Goal: Transaction & Acquisition: Purchase product/service

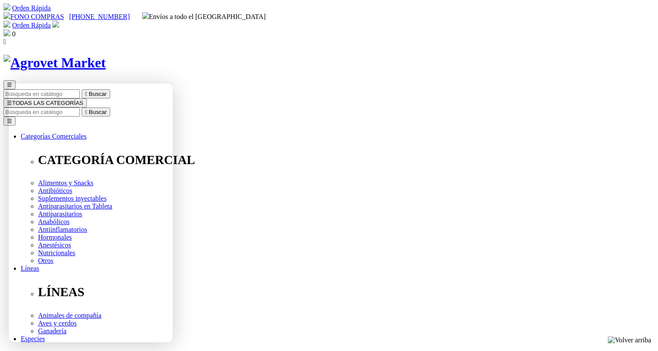
select select "84"
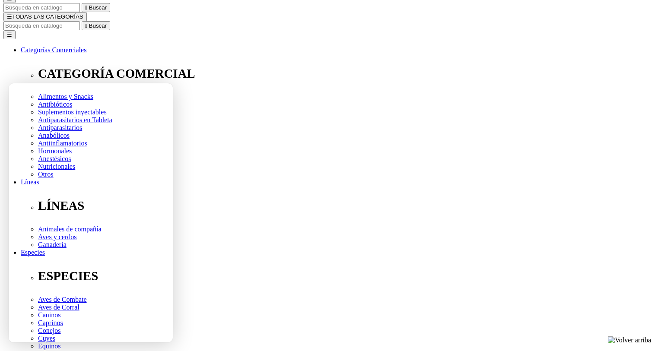
select select "84"
type input "2"
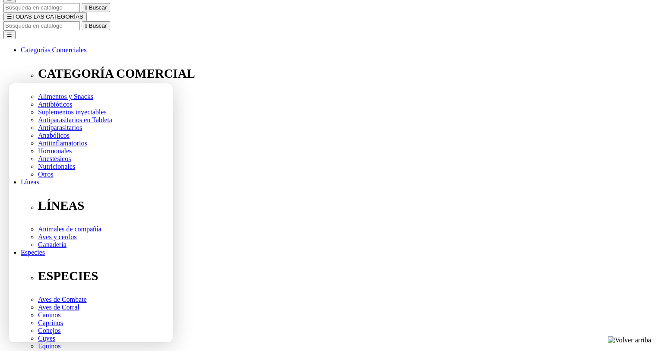
select select "84"
type input "1"
select select "84"
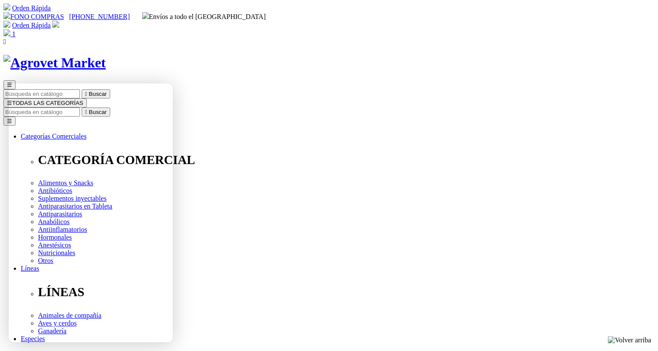
type input "2"
type input "1"
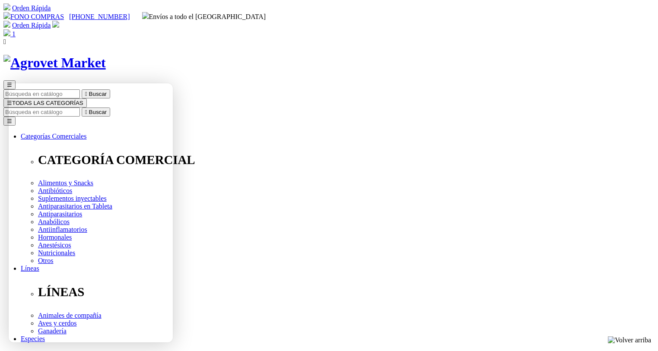
type input "COMPRA1"
drag, startPoint x: 491, startPoint y: 165, endPoint x: 423, endPoint y: 166, distance: 68.7
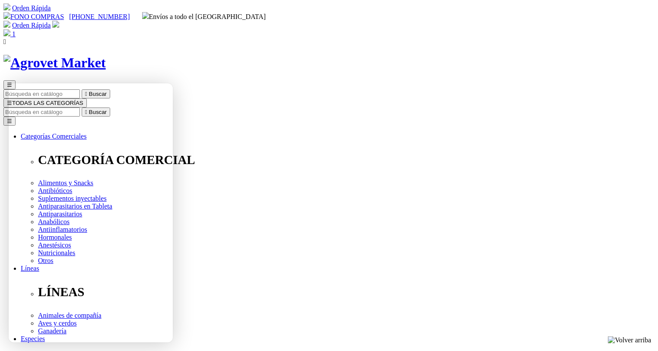
click at [80, 108] on input "Buscar" at bounding box center [41, 112] width 76 height 9
type input "floraviva"
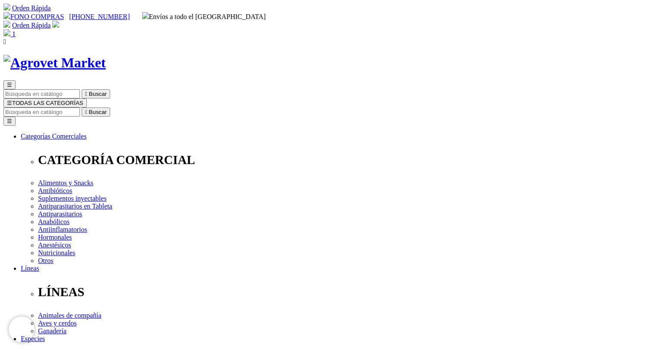
click at [80, 108] on input "Buscar" at bounding box center [41, 112] width 76 height 9
type input "floraviva"
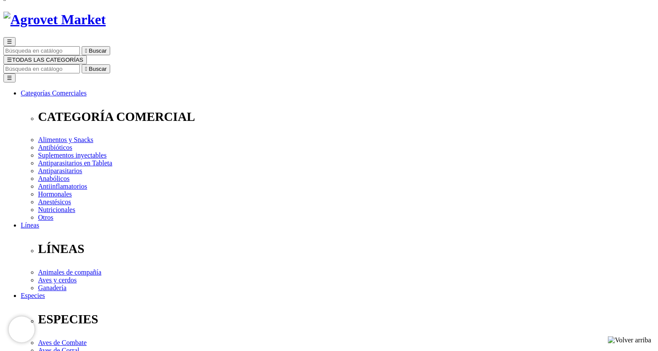
scroll to position [86, 0]
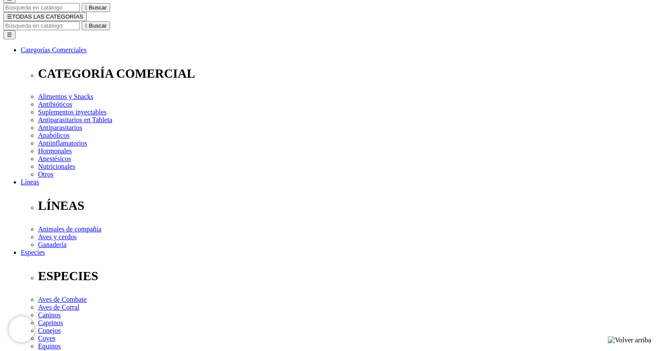
select select "84"
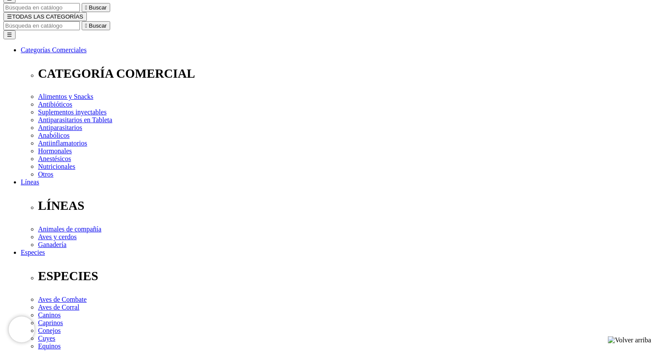
type input "2"
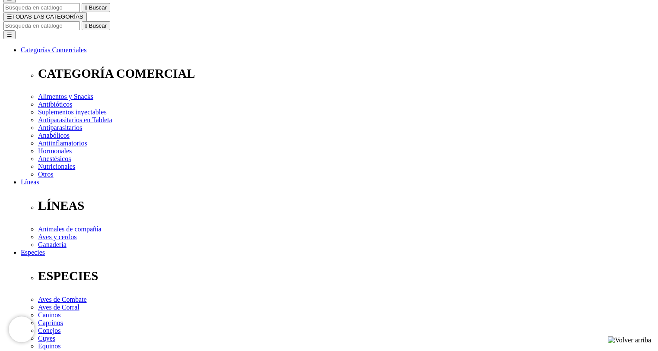
select select "84"
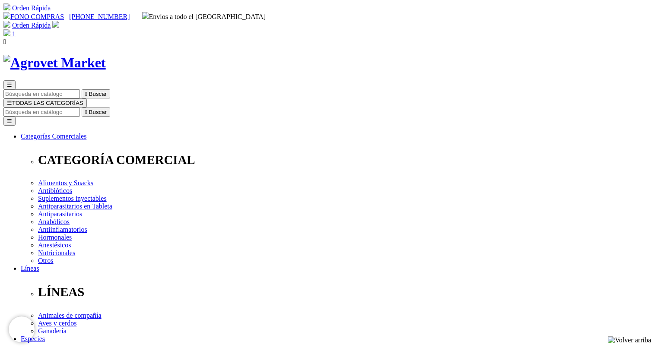
scroll to position [86, 0]
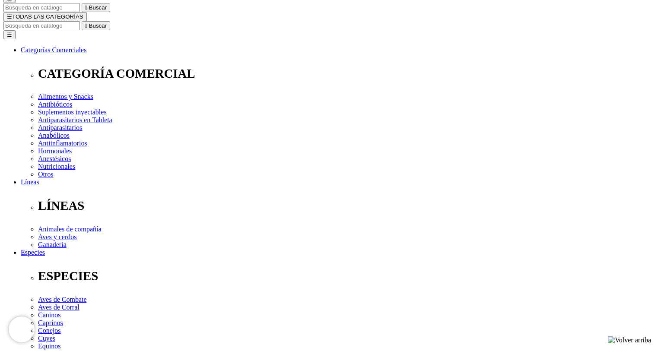
radio input "true"
type input "Pamela"
type input "Castañeda"
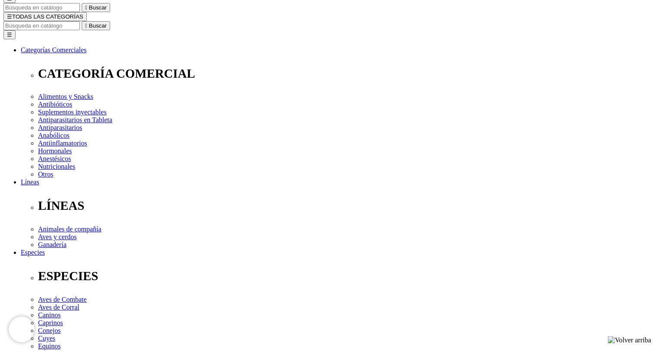
select select "DNI"
drag, startPoint x: 172, startPoint y: 140, endPoint x: 82, endPoint y: 141, distance: 89.4
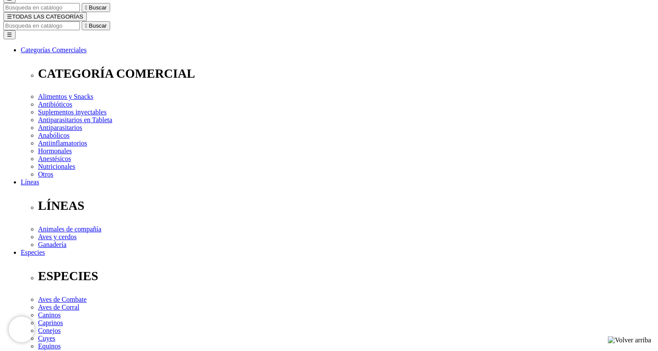
type input "Francesca"
type input "Izaguirre"
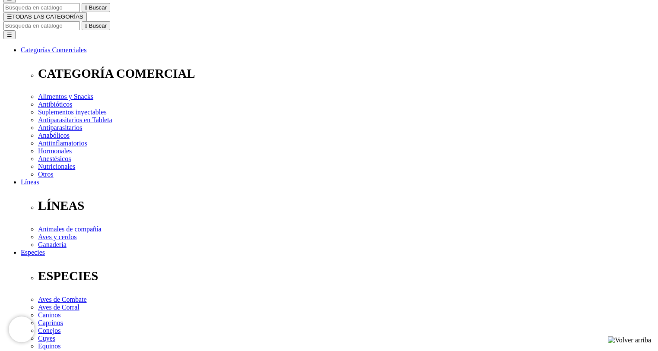
type input "43620992"
select select "Propietario_de_mascota"
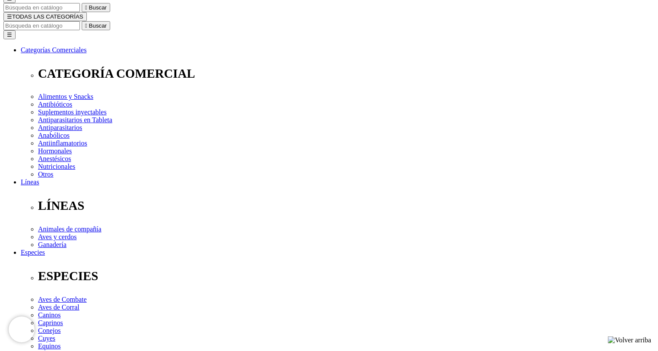
scroll to position [216, 0]
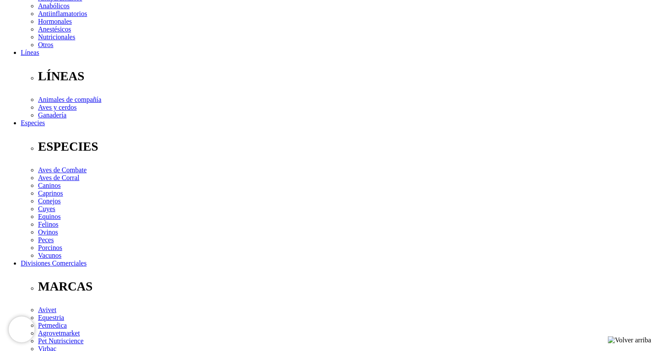
type input "[EMAIL_ADDRESS][DOMAIN_NAME]"
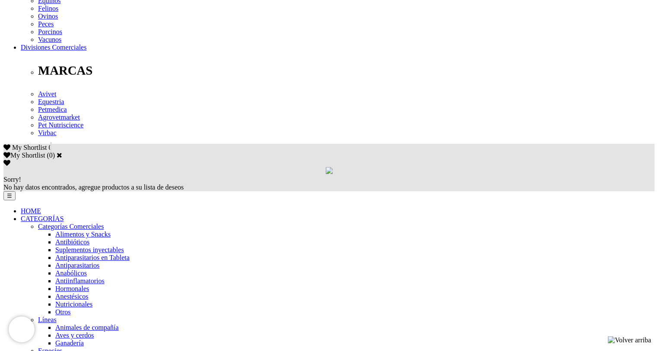
type input "06051986"
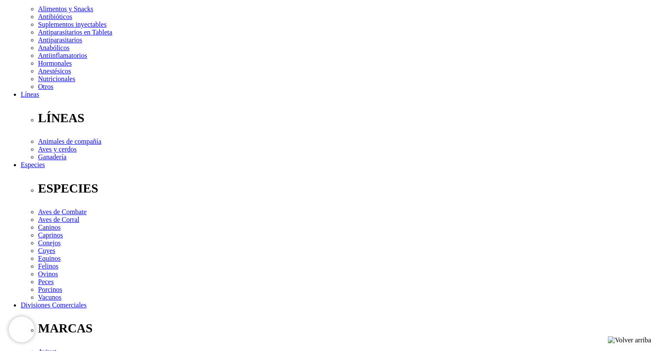
scroll to position [304, 0]
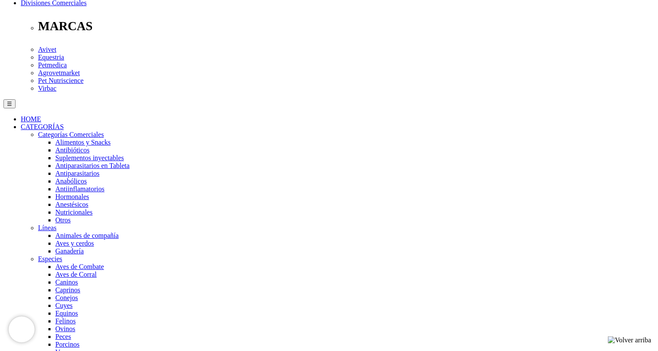
checkbox input "true"
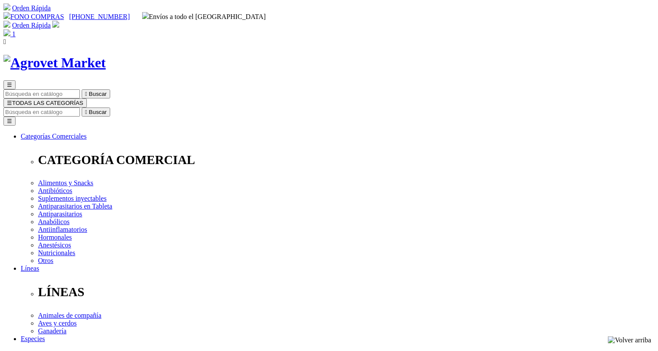
select select "DNI"
select select "Propietario_de_mascota"
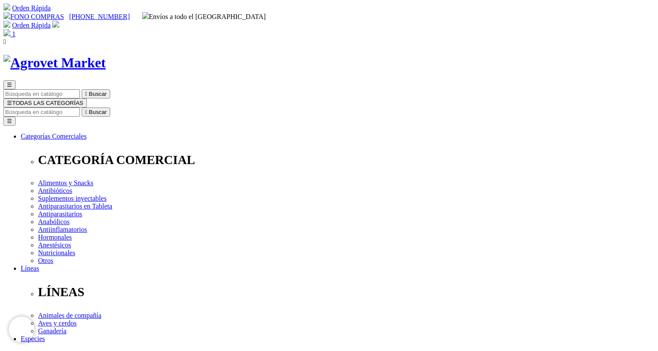
type input "[EMAIL_ADDRESS][DOMAIN_NAME]"
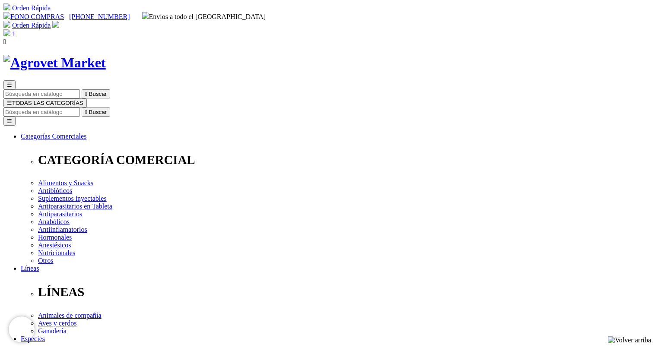
type input "[EMAIL_ADDRESS][DOMAIN_NAME]"
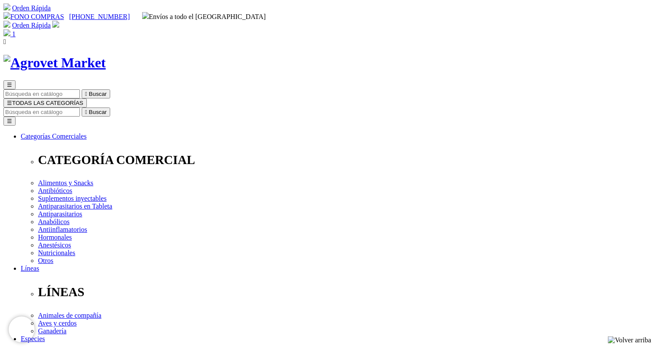
type input "[EMAIL_ADDRESS][DOMAIN_NAME]"
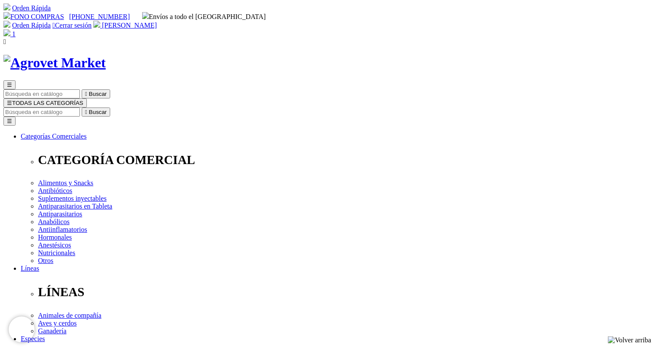
click at [80, 108] on input "Buscar" at bounding box center [41, 112] width 76 height 9
type input "floraviva"
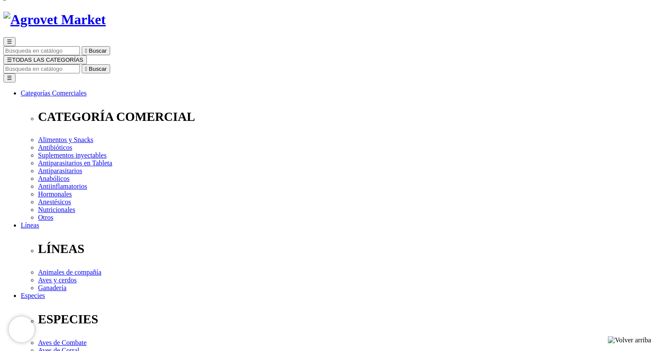
type input "2"
select select "84"
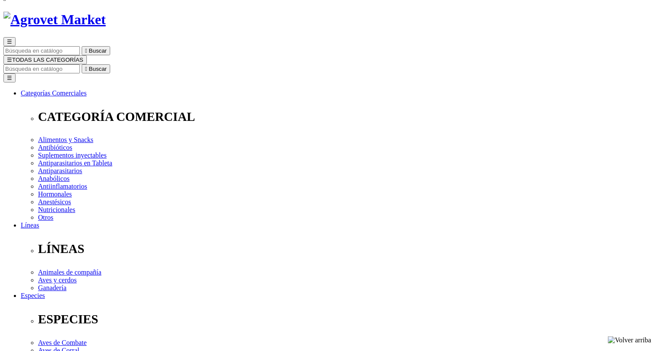
type input "1"
select select "84"
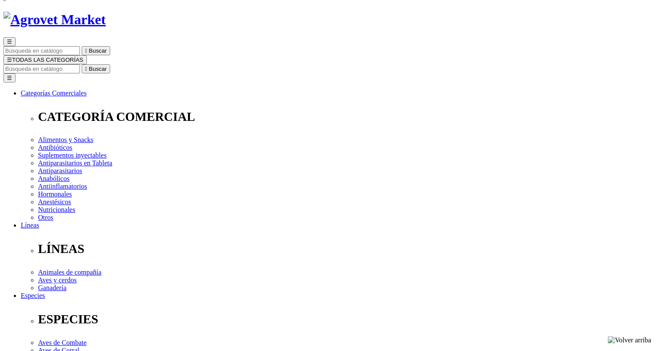
scroll to position [0, 0]
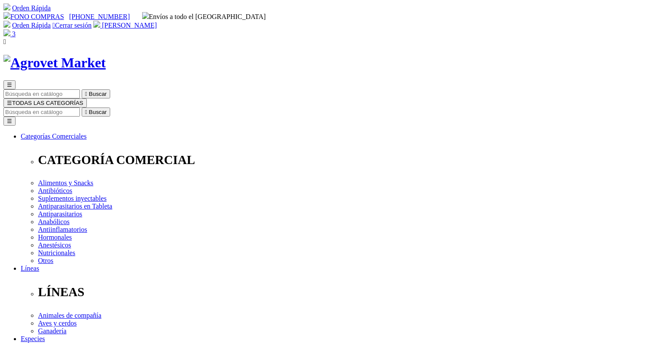
click at [10, 29] on img at bounding box center [6, 32] width 7 height 7
type input "2"
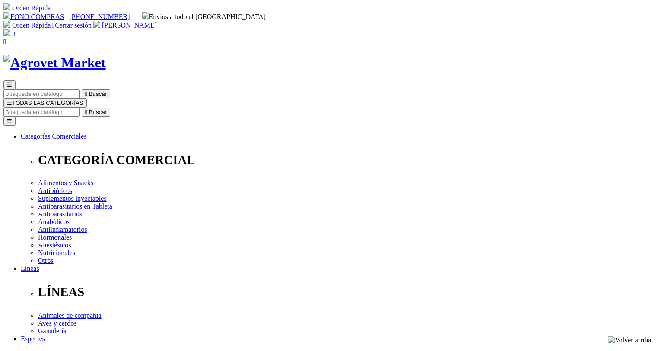
type input "COMPRA1"
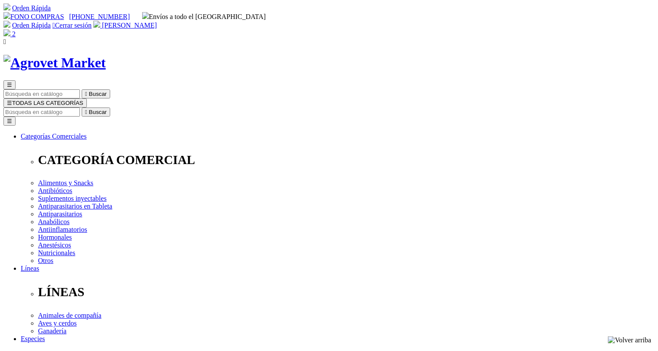
select select "[GEOGRAPHIC_DATA]"
select select "3"
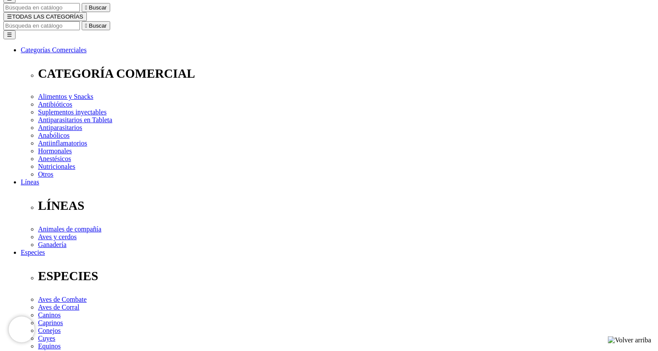
scroll to position [173, 0]
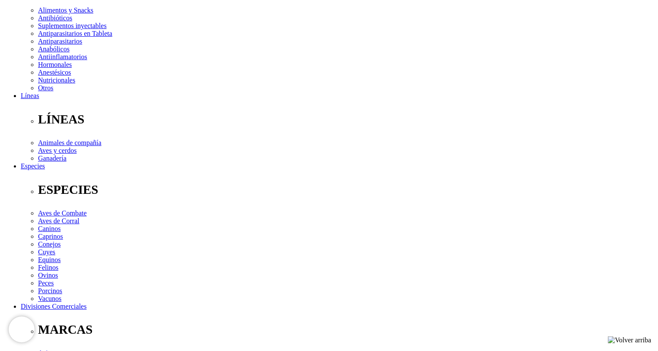
select select "Factura"
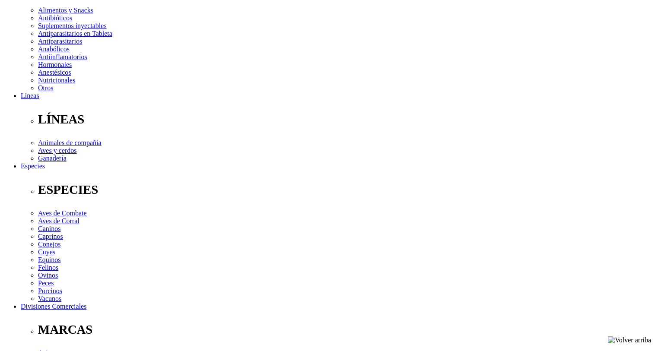
type input "CORPORATIVO VETERINARIO SAC"
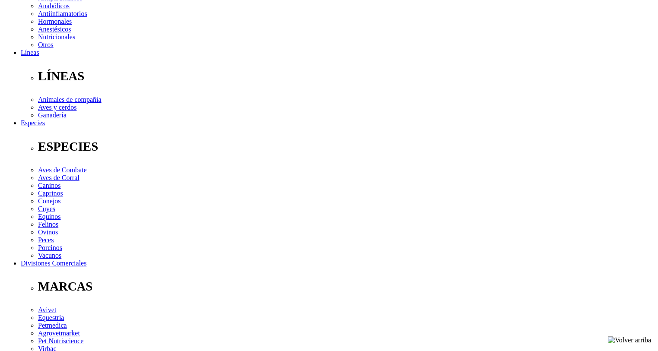
scroll to position [0, 0]
type input "20544635432"
type input "Santa Rosa De Lima 1763"
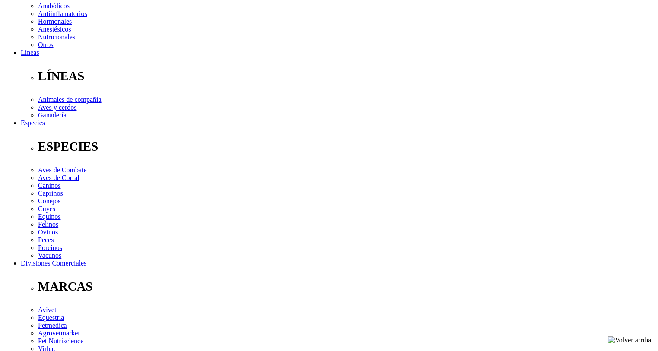
scroll to position [302, 0]
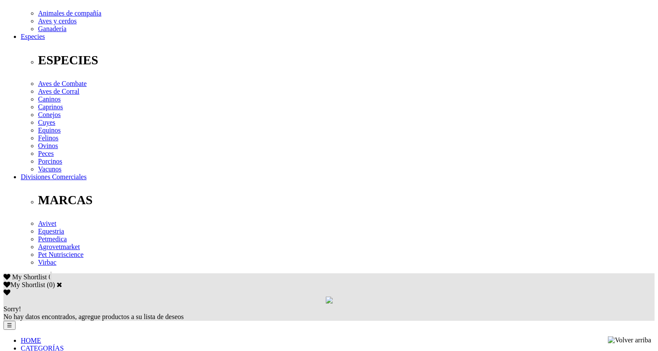
type input "9"
type input "924122764"
drag, startPoint x: 202, startPoint y: 185, endPoint x: 149, endPoint y: 185, distance: 53.1
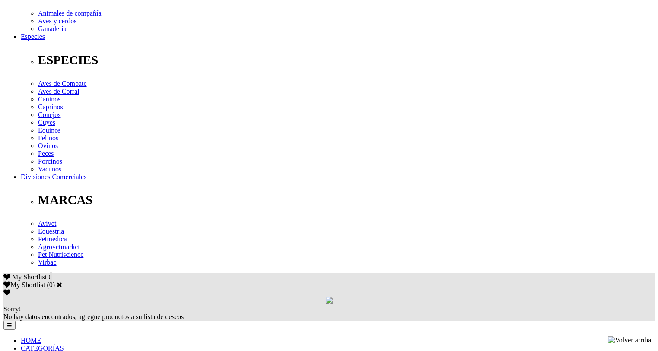
drag, startPoint x: 204, startPoint y: 178, endPoint x: 146, endPoint y: 181, distance: 57.9
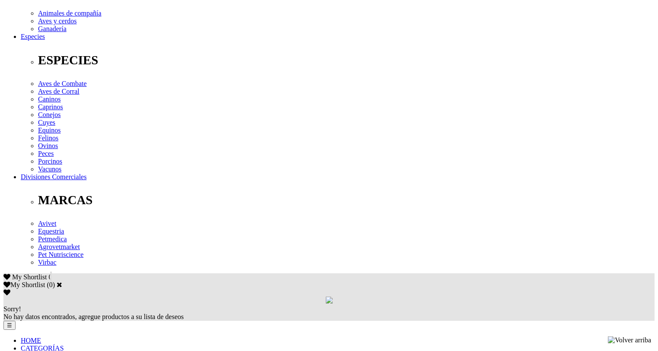
type input "S"
paste input "AV. [GEOGRAPHIC_DATA]. 1763 URB. INCA MANCO CAPAC"
type input "AV. [GEOGRAPHIC_DATA]. 1763 URB. INCA MANCO CAPAC"
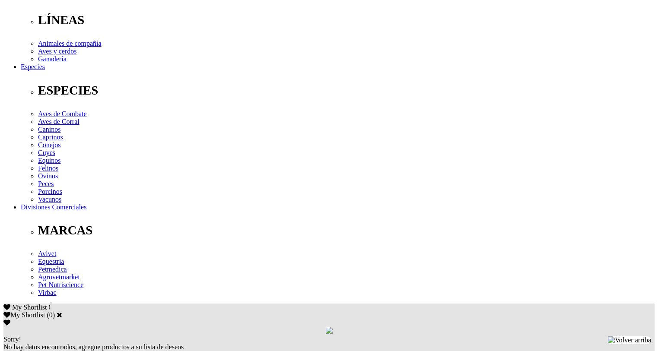
scroll to position [143, 0]
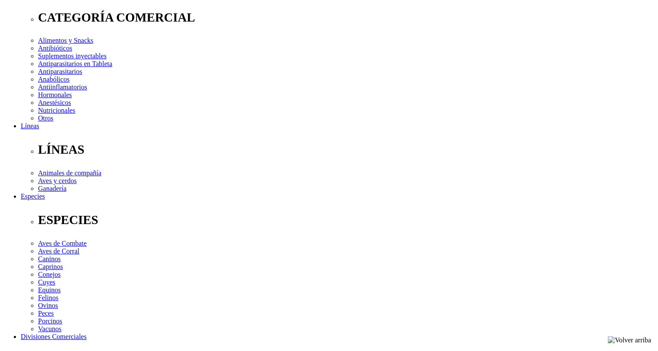
select select "130"
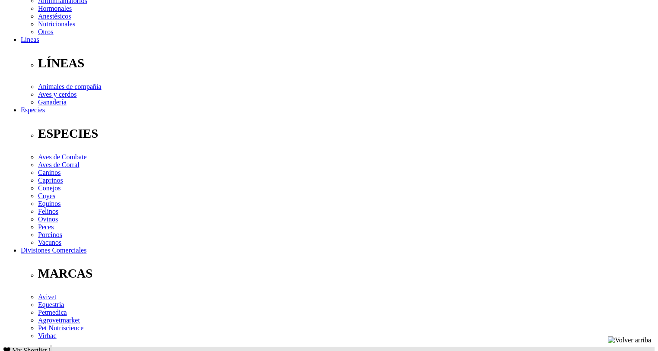
scroll to position [320, 0]
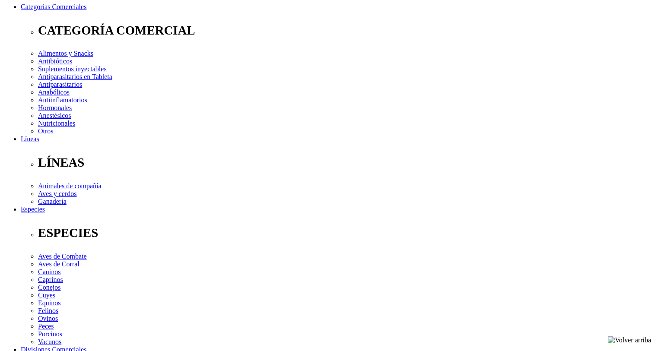
scroll to position [86, 0]
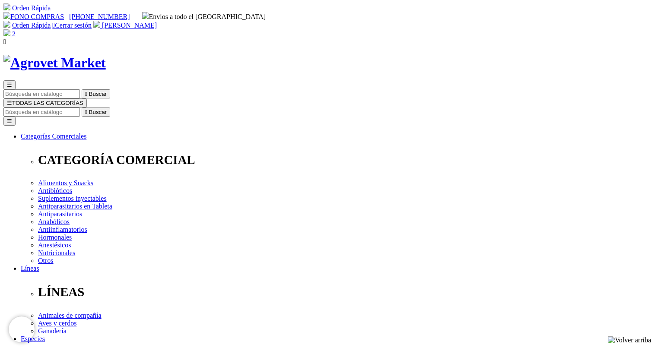
radio input "true"
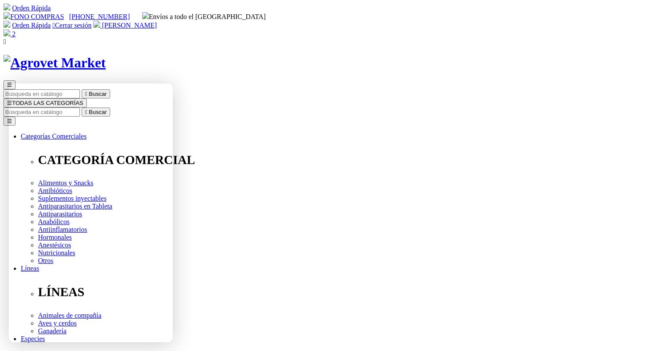
scroll to position [43, 0]
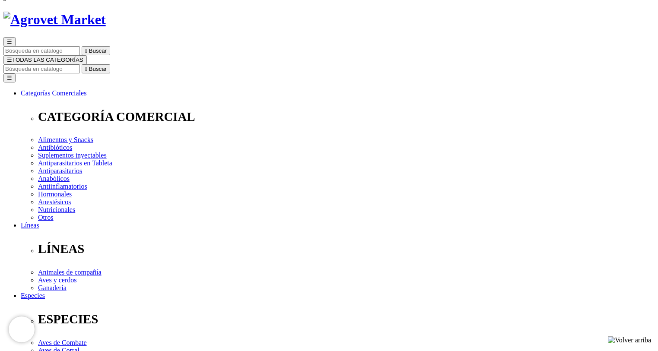
checkbox input "true"
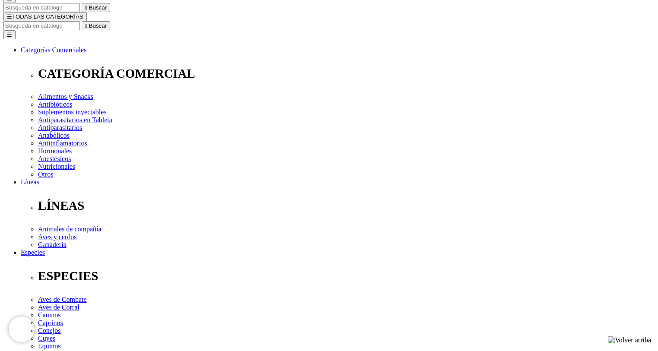
type input "2"
select select "84"
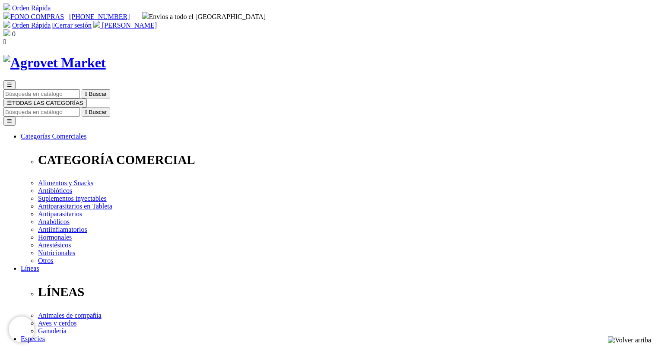
click at [80, 108] on input "Buscar" at bounding box center [41, 112] width 76 height 9
type input "floraviva"
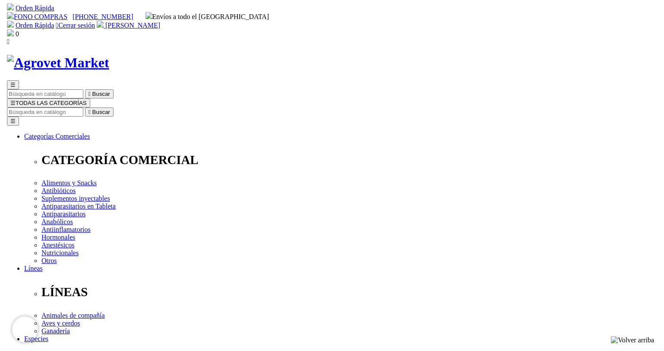
scroll to position [86, 0]
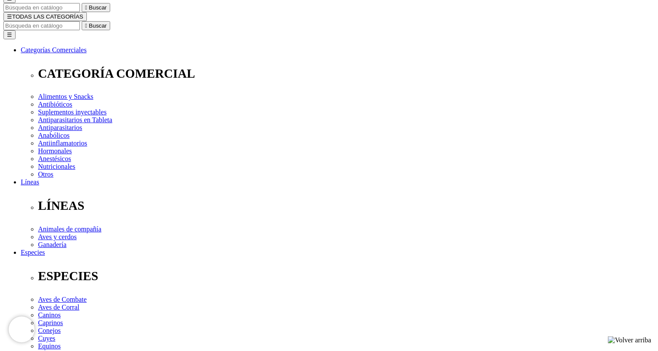
select select "84"
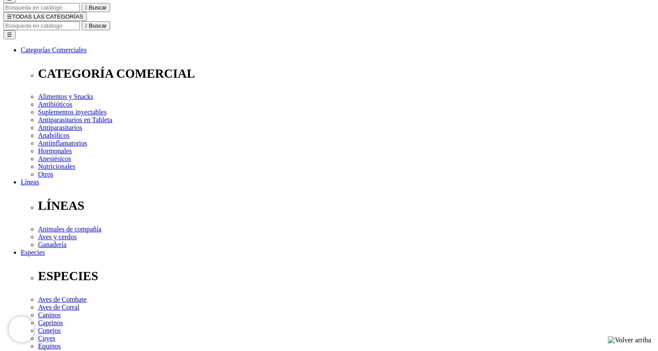
type input "1"
select select "84"
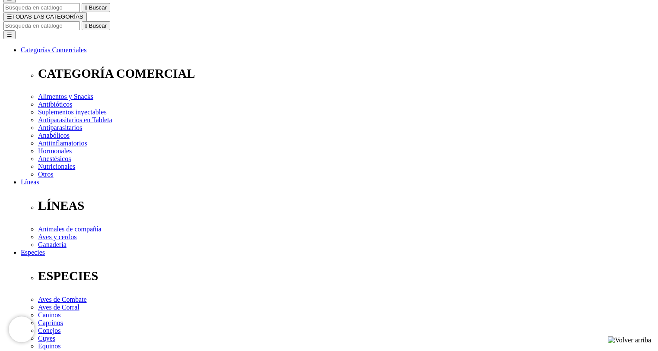
type textarea "[PERSON_NAME] IRA A RECOGER EL PEDIDO EN TIENDA"
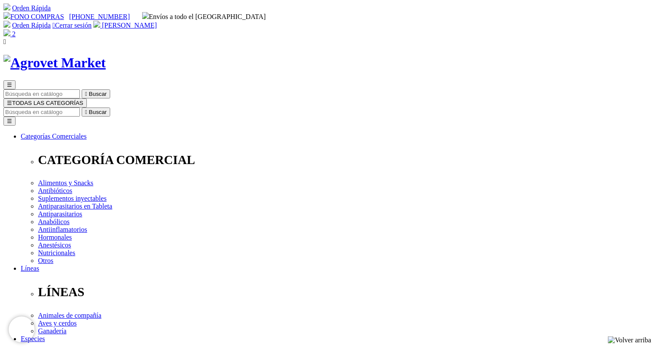
radio input "true"
checkbox input "true"
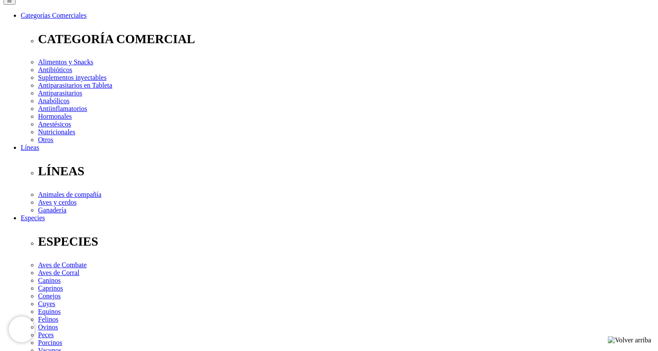
scroll to position [78, 0]
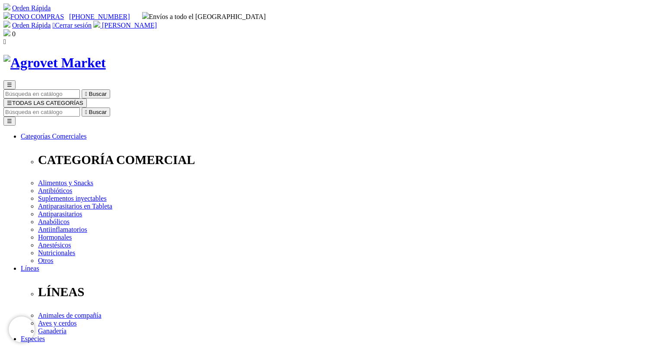
click at [51, 22] on link "Orden Rápida" at bounding box center [31, 25] width 38 height 7
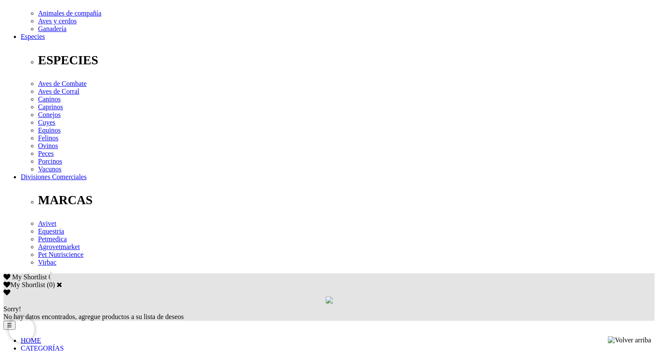
scroll to position [389, 0]
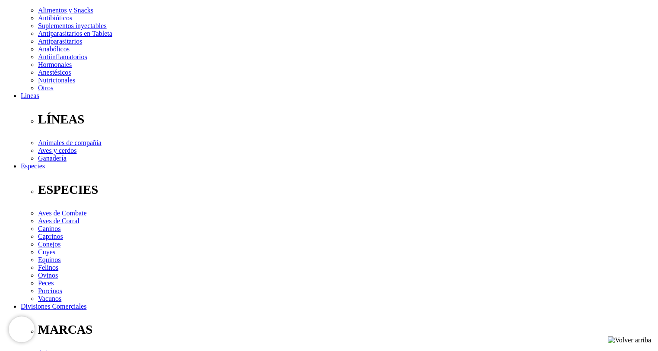
scroll to position [0, 0]
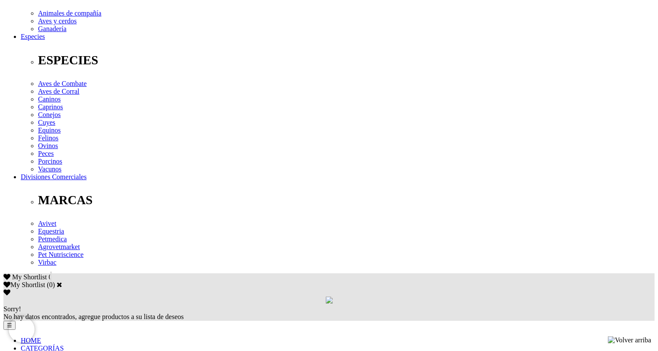
scroll to position [389, 0]
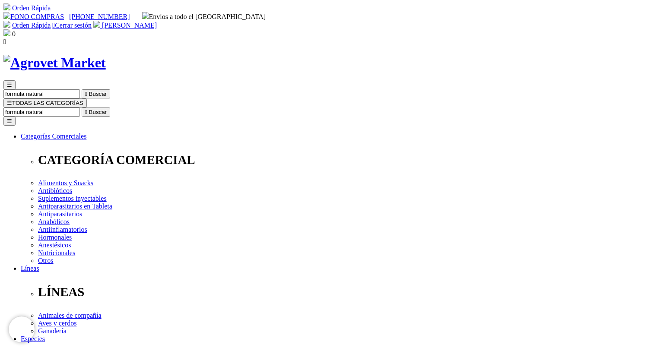
click at [87, 98] on button "☰ TODAS LAS CATEGORÍAS" at bounding box center [44, 102] width 83 height 9
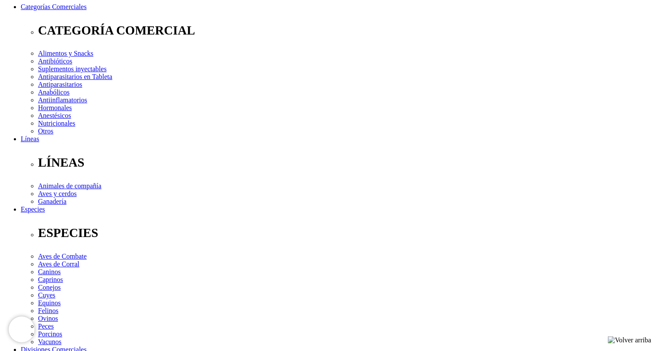
scroll to position [259, 0]
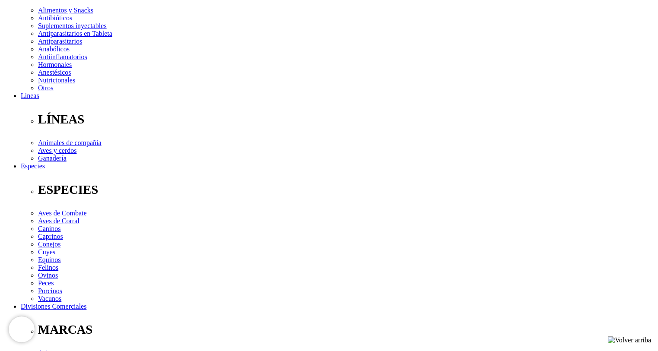
scroll to position [86, 0]
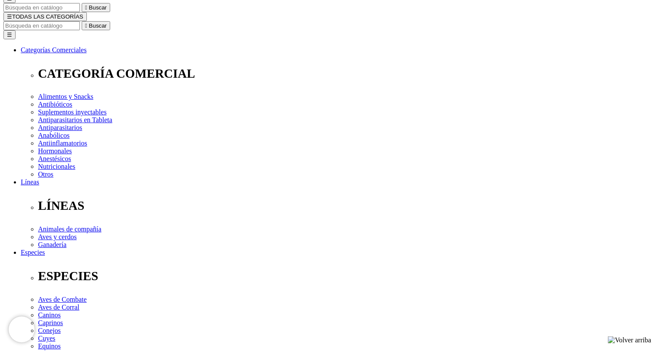
checkbox input "true"
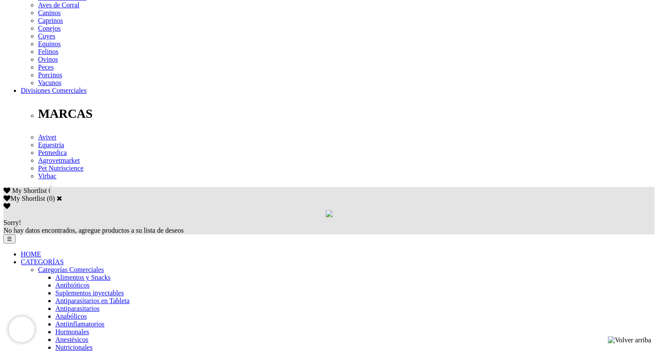
scroll to position [475, 0]
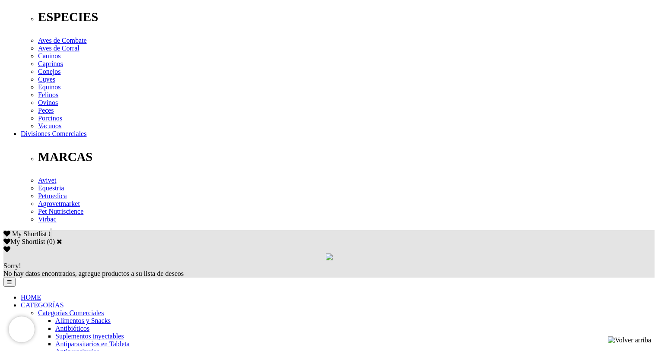
scroll to position [389, 0]
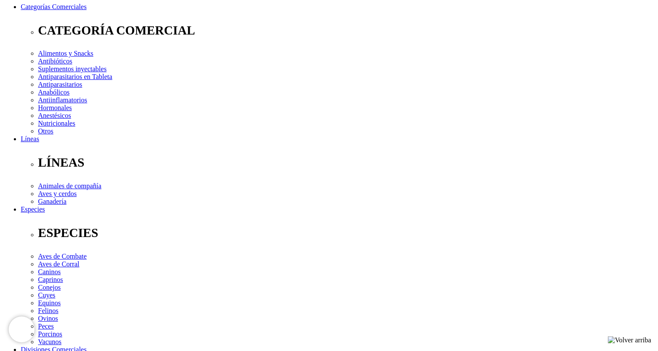
scroll to position [173, 0]
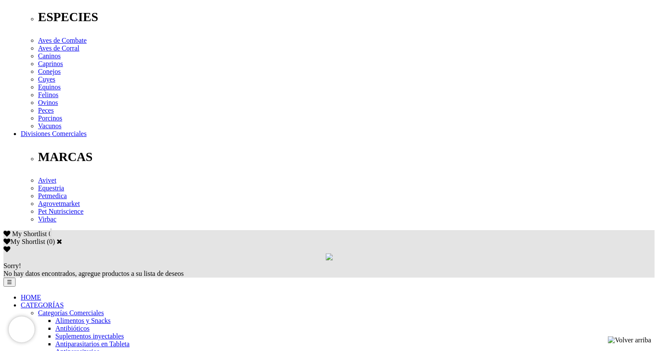
scroll to position [432, 0]
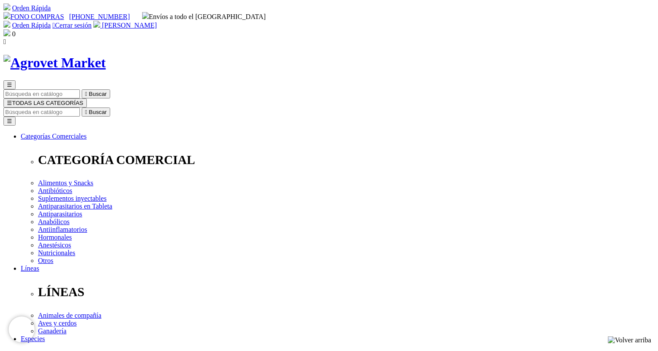
scroll to position [43, 0]
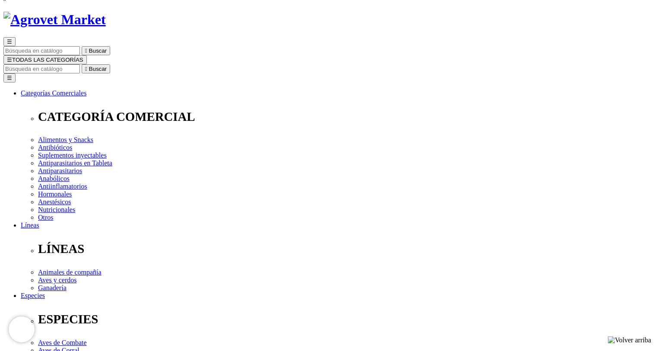
checkbox input "true"
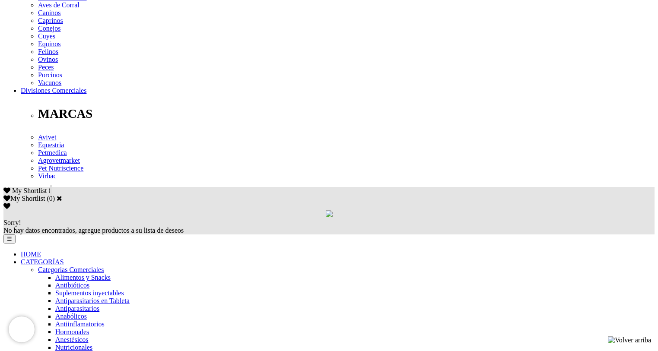
scroll to position [475, 0]
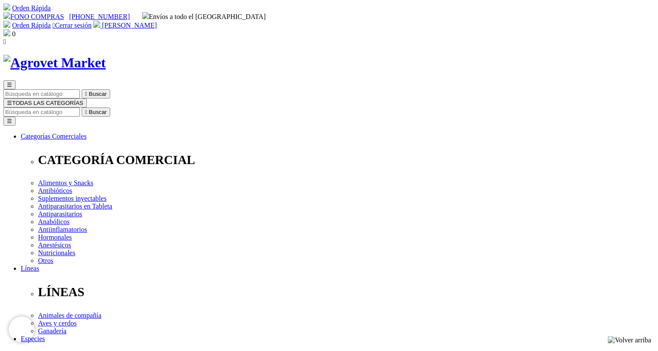
scroll to position [86, 0]
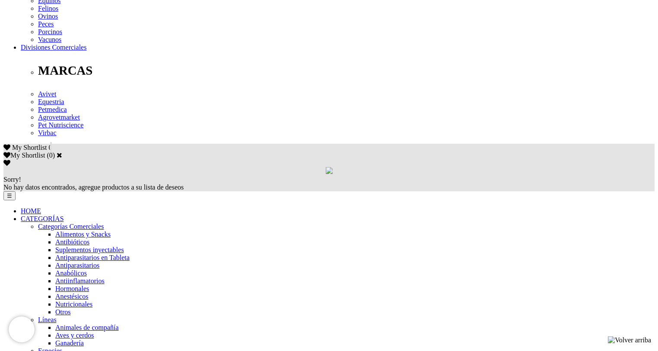
scroll to position [518, 0]
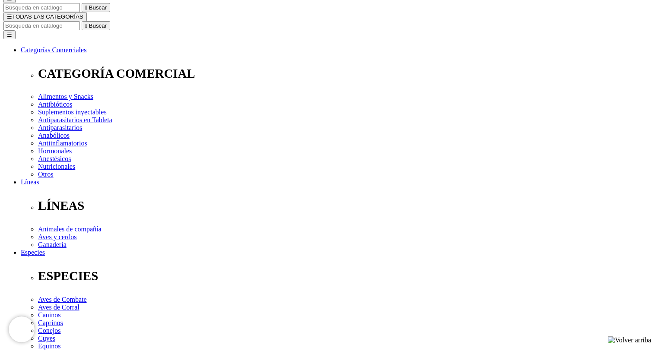
scroll to position [173, 0]
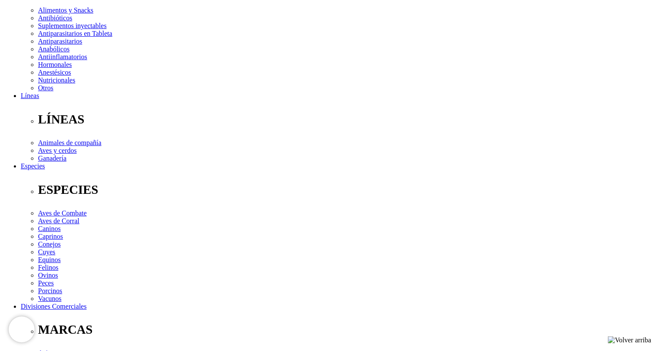
checkbox input "true"
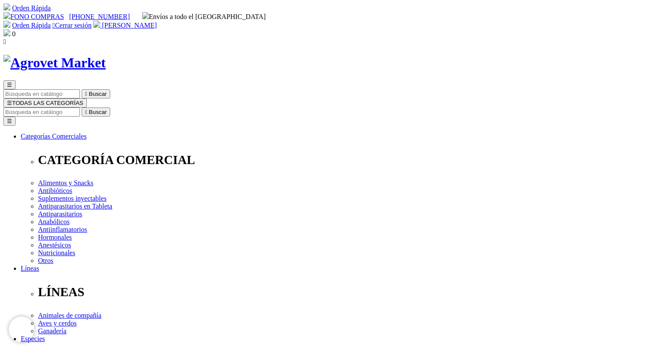
checkbox input "true"
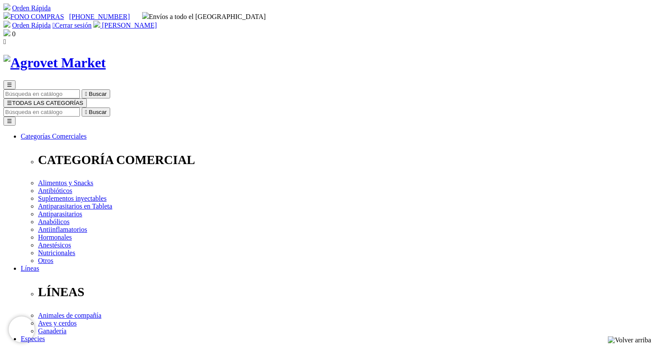
scroll to position [43, 0]
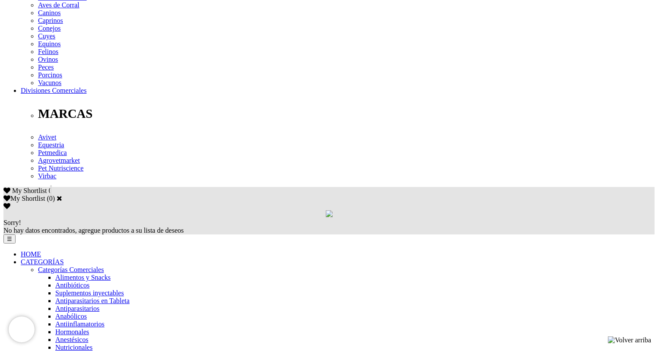
scroll to position [518, 0]
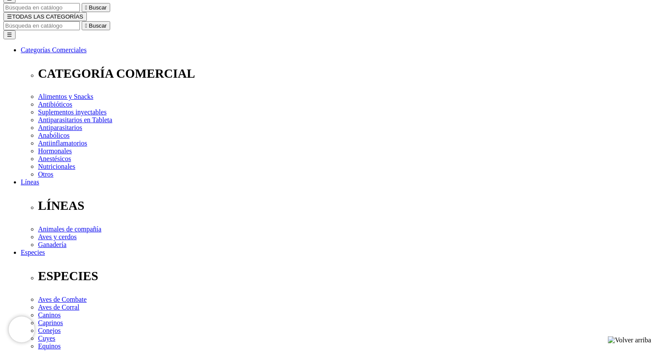
scroll to position [173, 0]
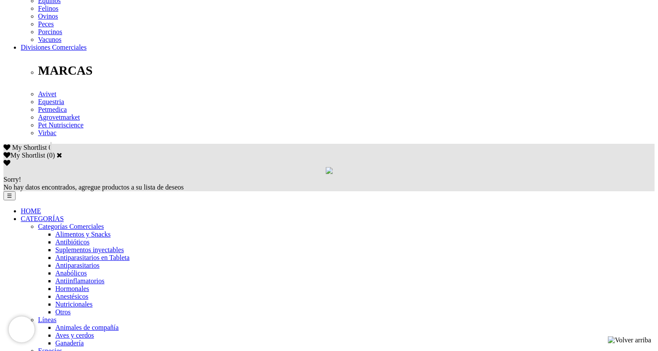
scroll to position [518, 0]
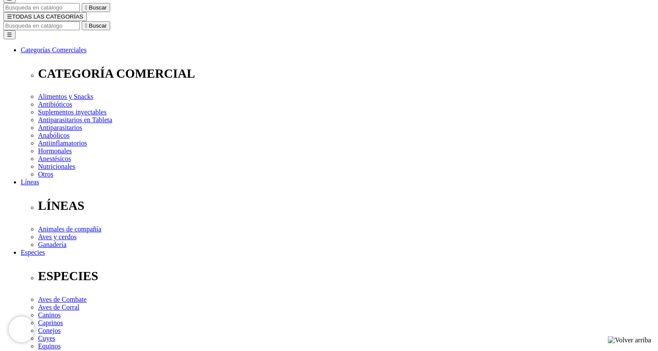
scroll to position [216, 0]
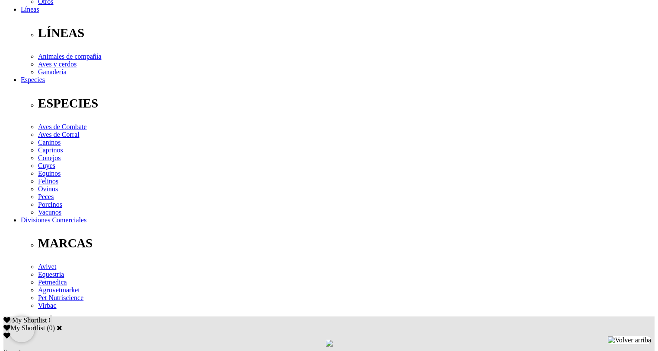
scroll to position [389, 0]
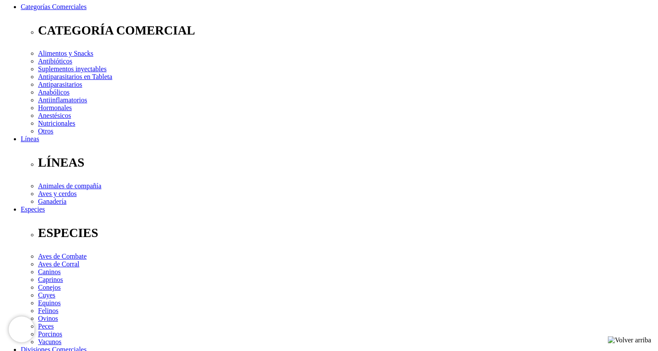
scroll to position [173, 0]
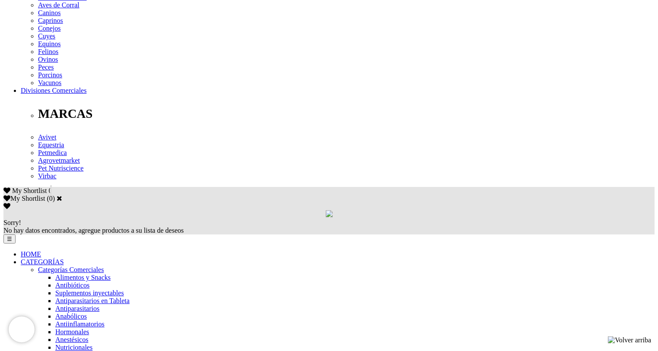
scroll to position [432, 0]
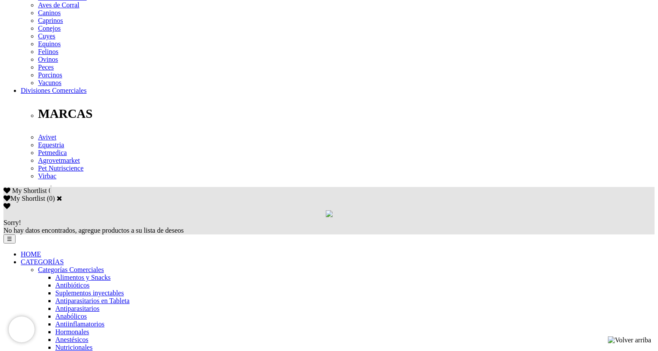
scroll to position [432, 0]
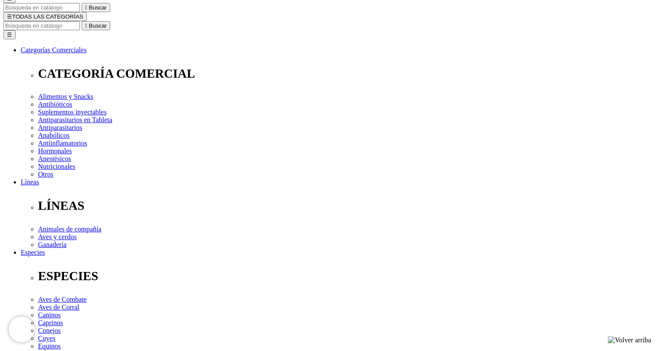
scroll to position [130, 0]
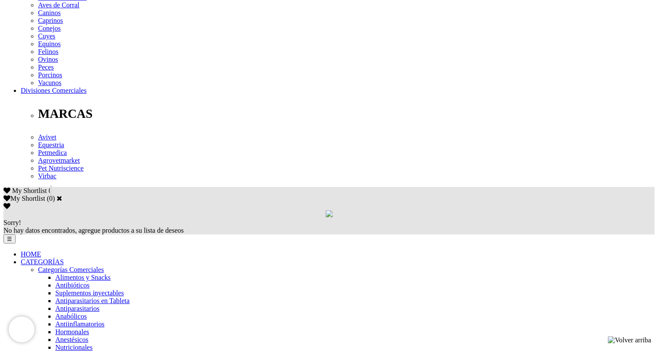
scroll to position [432, 0]
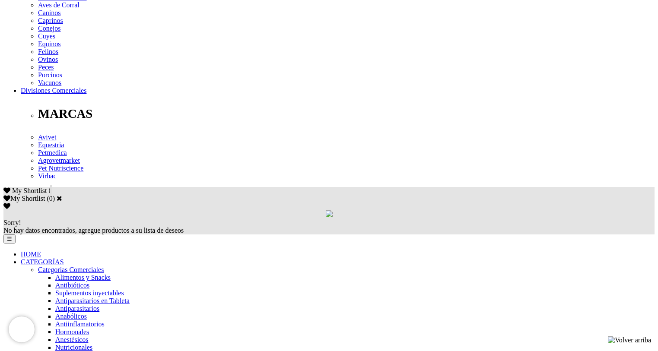
scroll to position [432, 0]
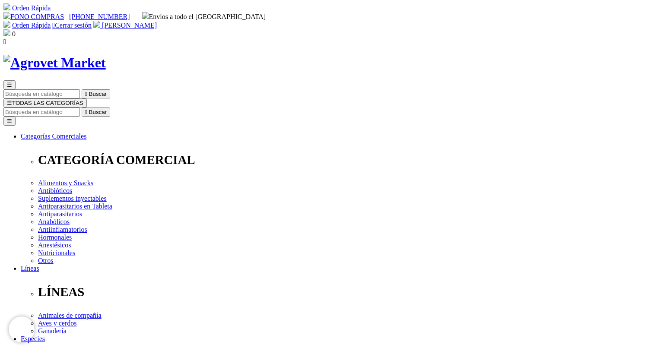
scroll to position [86, 0]
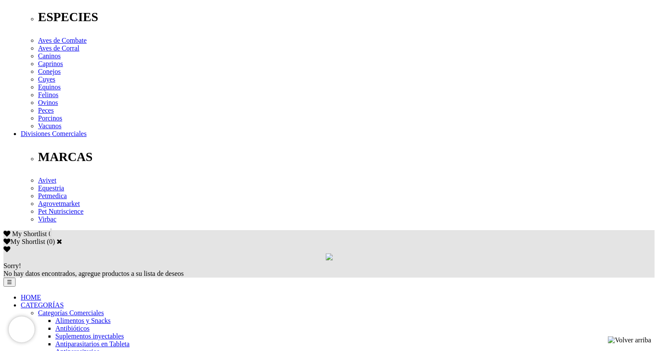
scroll to position [432, 0]
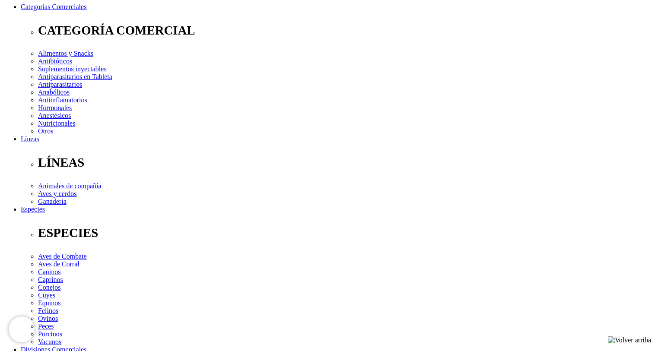
scroll to position [216, 0]
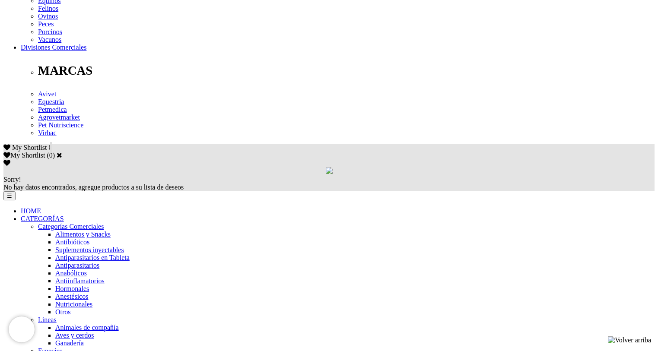
scroll to position [518, 0]
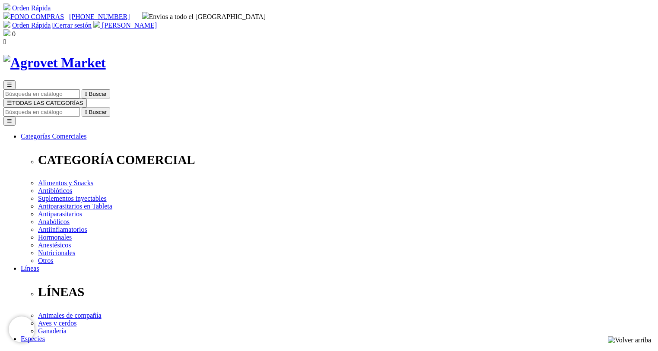
scroll to position [86, 0]
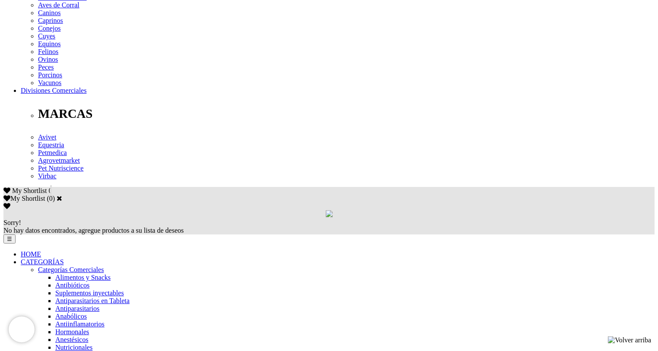
scroll to position [475, 0]
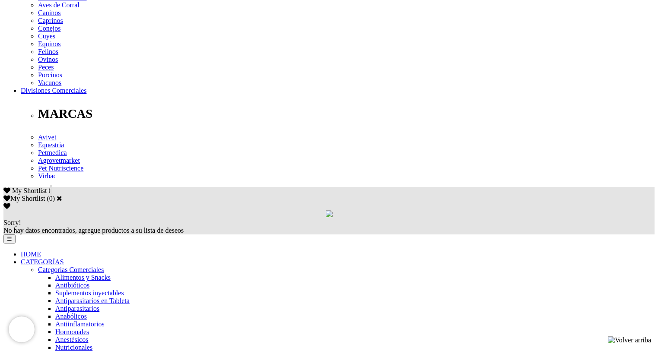
scroll to position [432, 0]
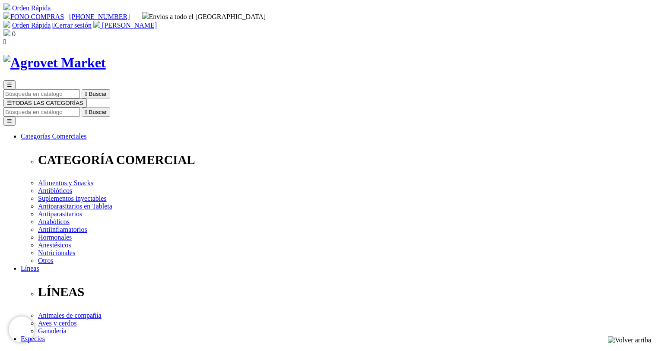
click at [157, 22] on span "[PERSON_NAME]" at bounding box center [129, 25] width 55 height 7
